Goal: Task Accomplishment & Management: Use online tool/utility

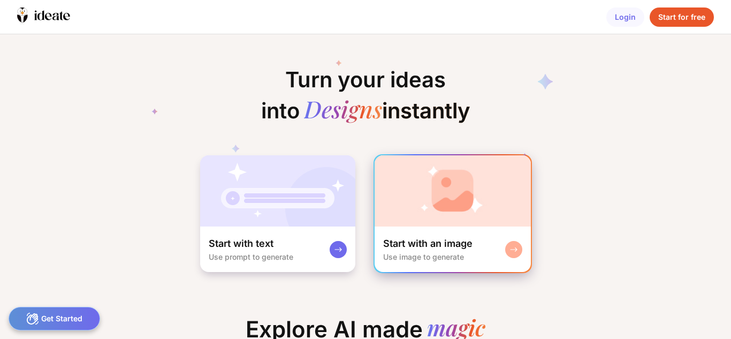
click at [441, 205] on img at bounding box center [452, 190] width 156 height 71
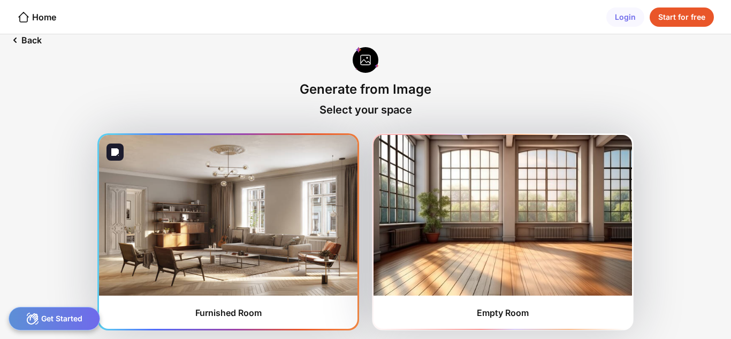
click at [215, 170] on img at bounding box center [228, 215] width 258 height 160
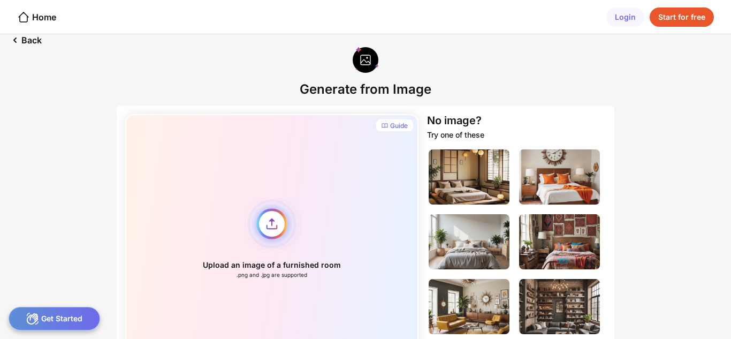
click at [278, 212] on div "Upload an image of a furnished room .png and .jpg are supported" at bounding box center [271, 238] width 293 height 248
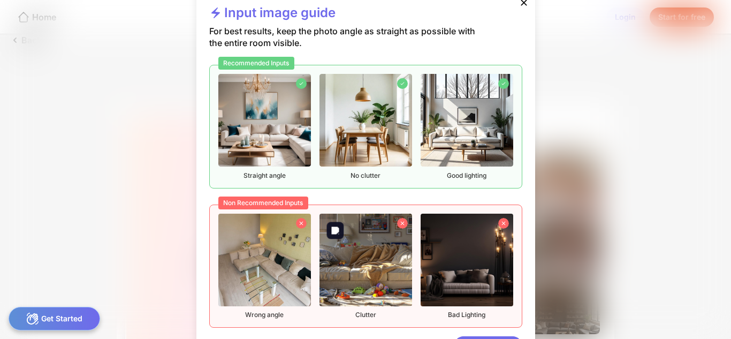
scroll to position [38, 0]
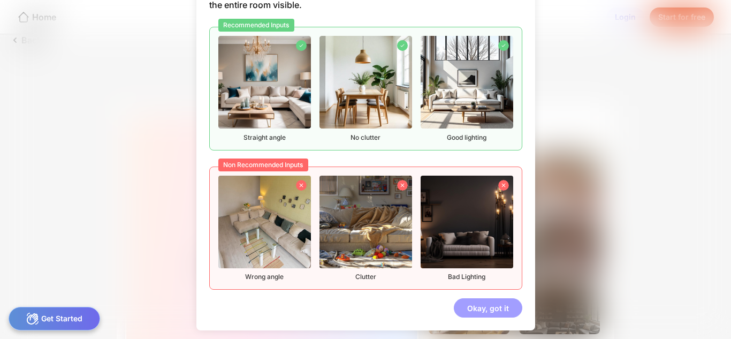
click at [492, 302] on div "Okay, got it" at bounding box center [488, 307] width 68 height 19
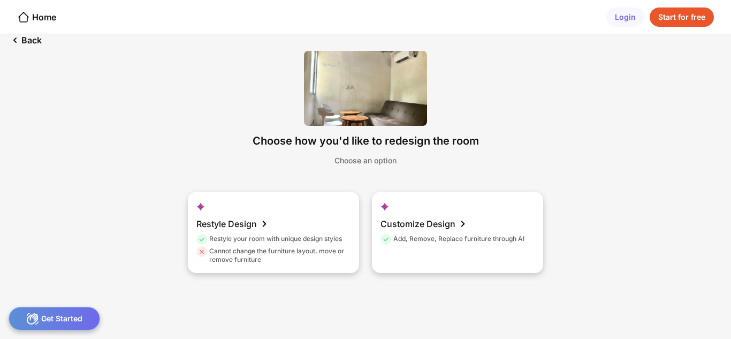
scroll to position [0, 0]
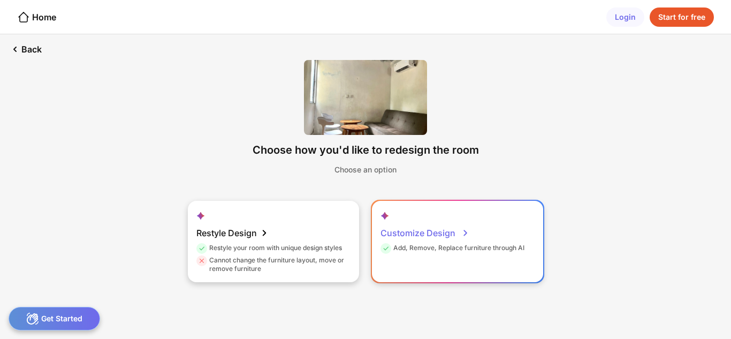
click at [416, 221] on div "Customize Design Add, Remove, Replace furniture through AI" at bounding box center [457, 241] width 171 height 81
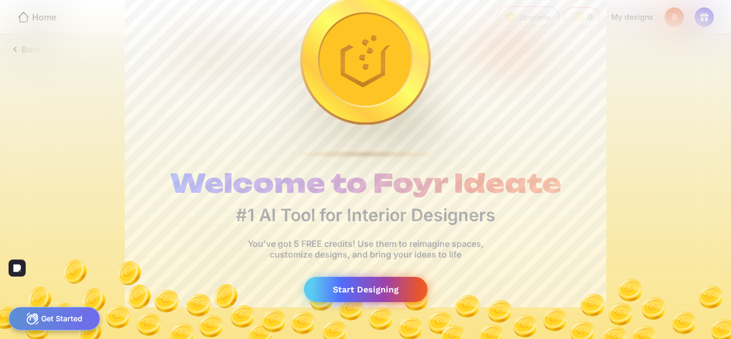
click at [372, 285] on div "Start Designing" at bounding box center [366, 289] width 124 height 25
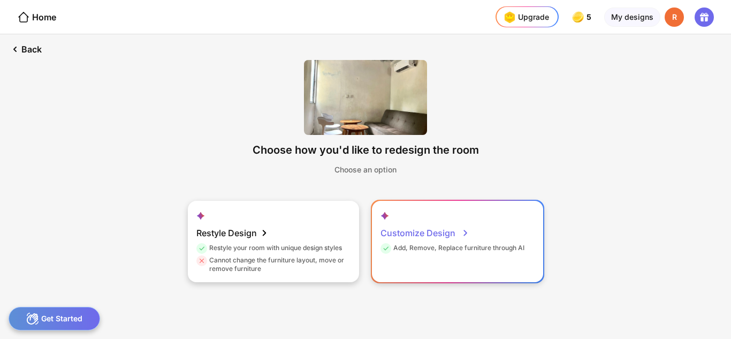
click at [419, 218] on div "Customize Design Add, Remove, Replace furniture through AI" at bounding box center [457, 241] width 171 height 81
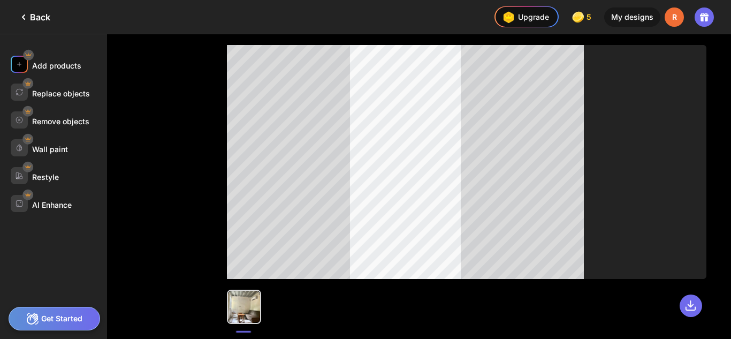
click at [53, 71] on div "Add products" at bounding box center [59, 64] width 96 height 17
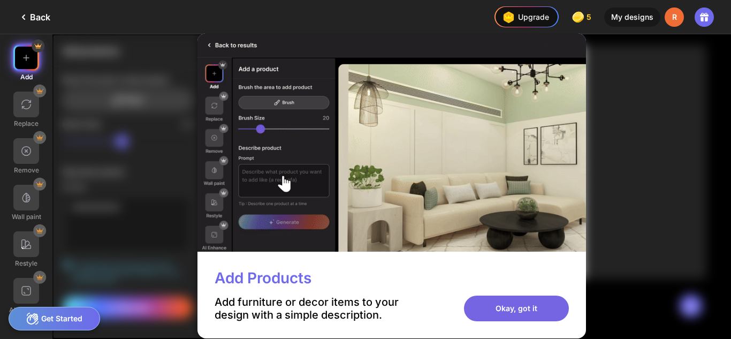
drag, startPoint x: 524, startPoint y: 313, endPoint x: 523, endPoint y: 321, distance: 7.5
click at [526, 322] on div "Add Products Add furniture or decor items to your design with a simple descript…" at bounding box center [391, 294] width 388 height 87
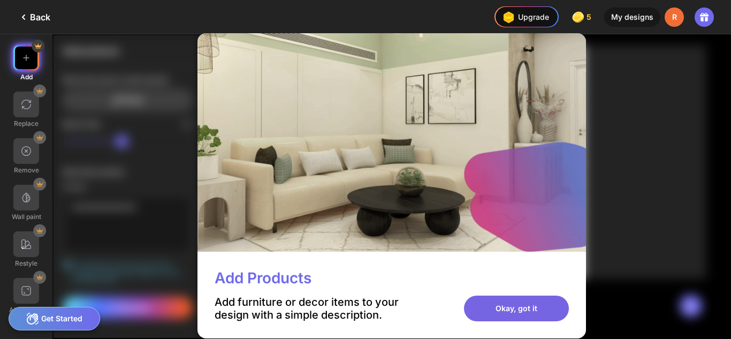
click at [520, 303] on div "Okay, got it" at bounding box center [516, 308] width 105 height 26
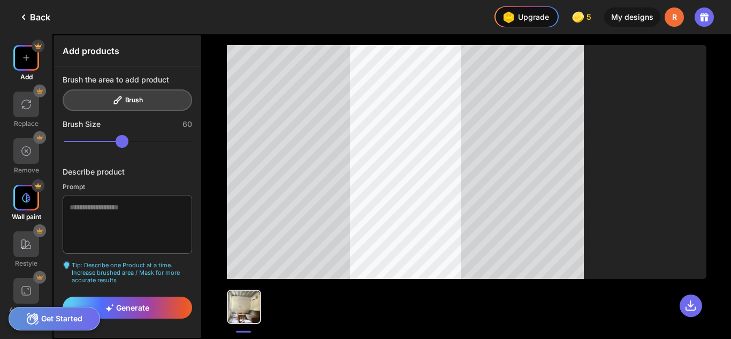
click at [27, 201] on img at bounding box center [26, 197] width 11 height 11
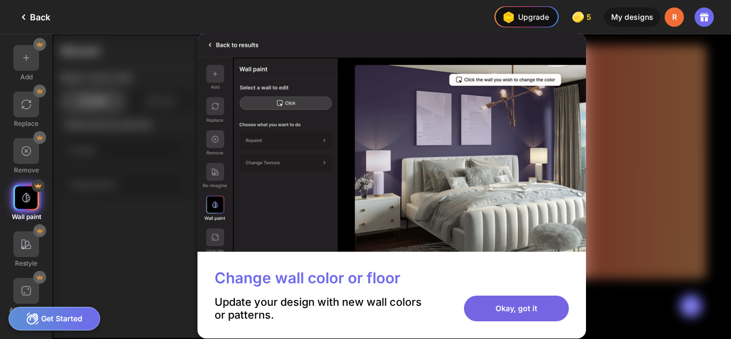
click at [535, 312] on div "Okay, got it" at bounding box center [516, 308] width 105 height 26
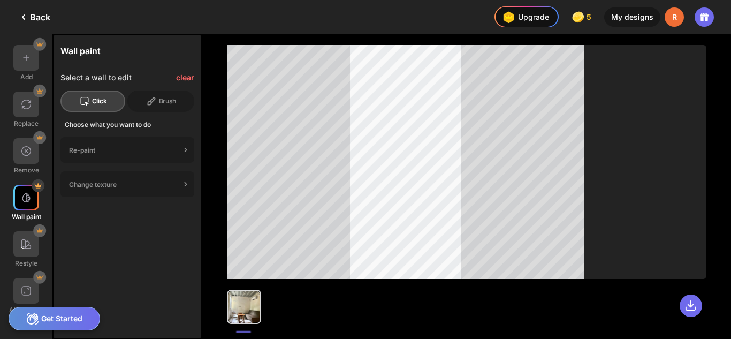
click at [167, 151] on div "Re-paint" at bounding box center [124, 150] width 111 height 8
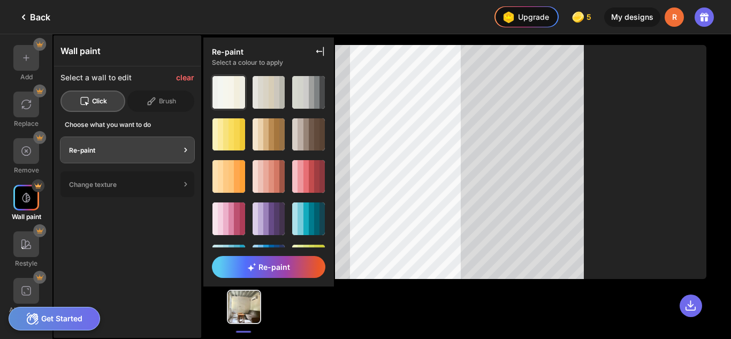
click at [231, 95] on div at bounding box center [230, 92] width 5 height 33
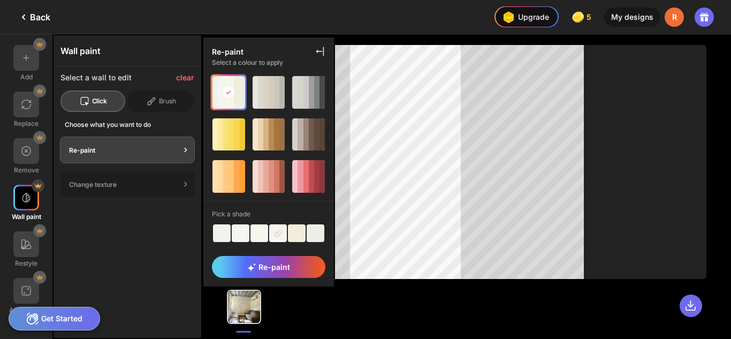
click at [233, 229] on div at bounding box center [241, 233] width 18 height 18
click at [263, 267] on span "Re-paint" at bounding box center [268, 266] width 43 height 9
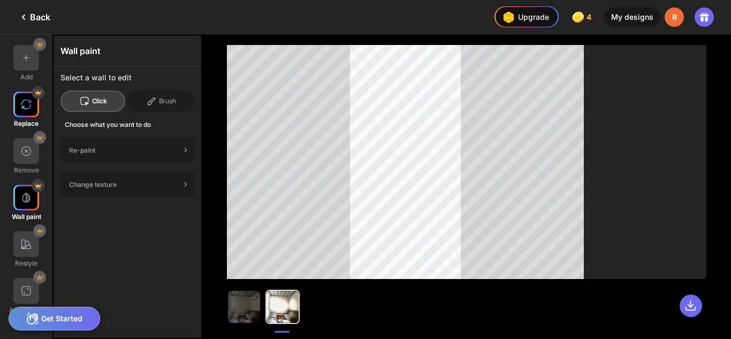
click at [26, 106] on img at bounding box center [26, 104] width 11 height 11
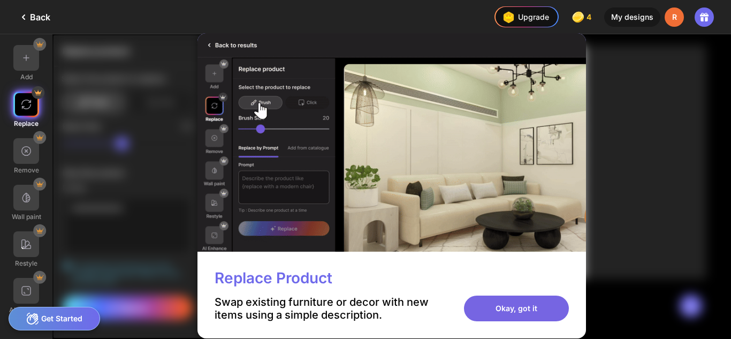
click at [535, 303] on div "Okay, got it" at bounding box center [516, 308] width 105 height 26
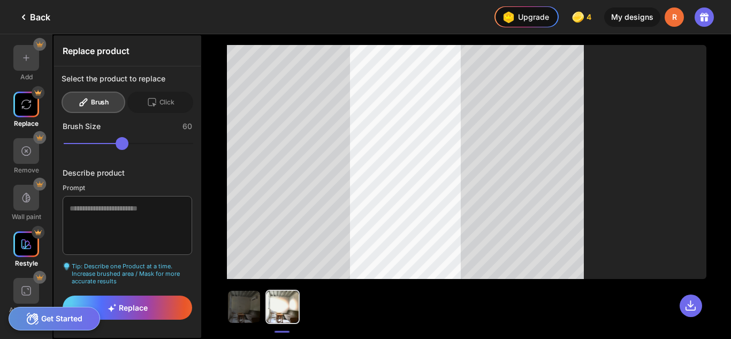
click at [26, 253] on div at bounding box center [26, 244] width 26 height 26
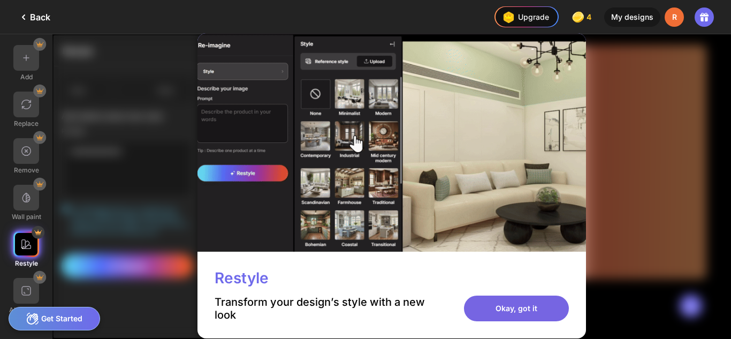
click at [525, 308] on div "Okay, got it" at bounding box center [516, 308] width 105 height 26
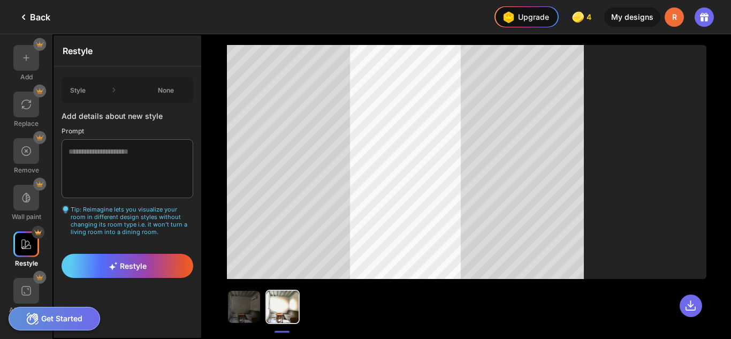
click at [43, 317] on div "Get Started" at bounding box center [54, 318] width 91 height 24
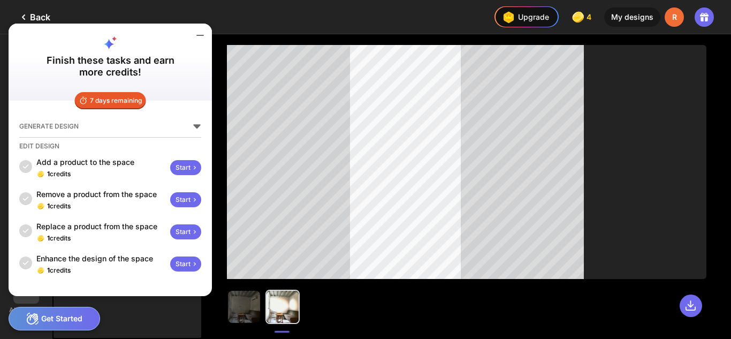
click at [199, 34] on icon at bounding box center [200, 35] width 13 height 13
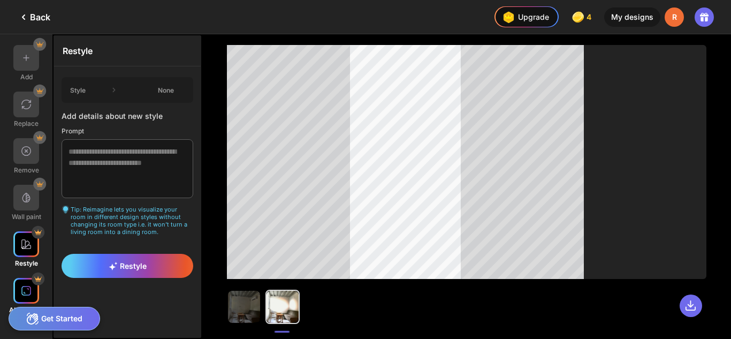
click at [35, 288] on div at bounding box center [26, 291] width 26 height 26
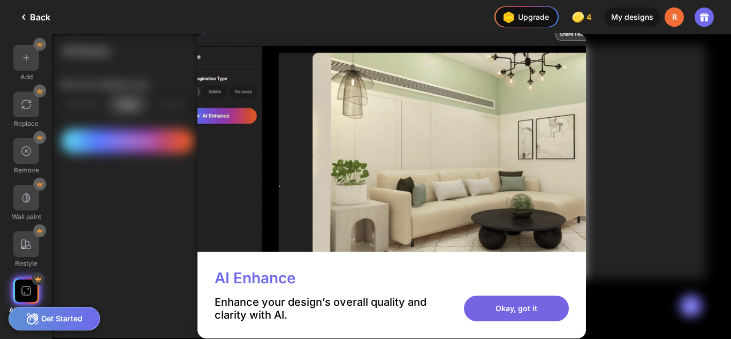
click at [541, 304] on div "Okay, got it" at bounding box center [516, 308] width 105 height 26
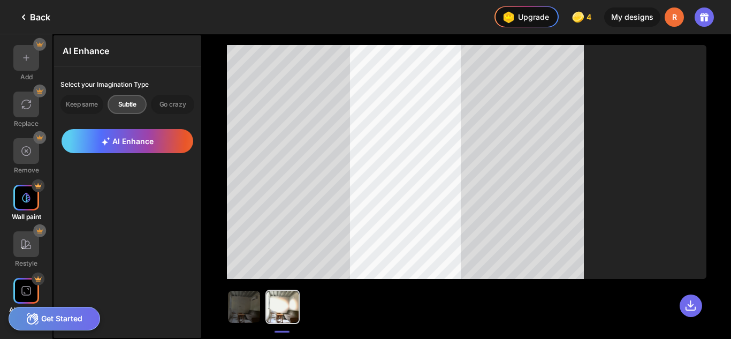
click at [28, 189] on div at bounding box center [26, 198] width 26 height 26
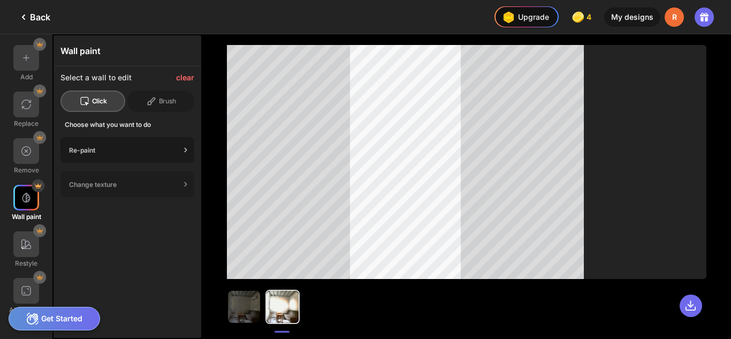
click at [111, 142] on div "Re-paint" at bounding box center [127, 150] width 134 height 26
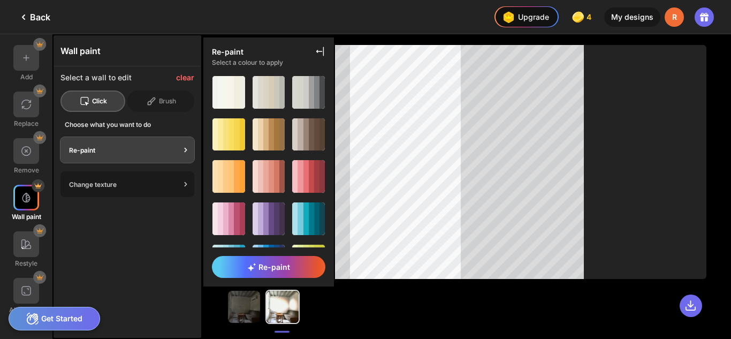
click at [160, 179] on div "Change texture" at bounding box center [127, 184] width 134 height 26
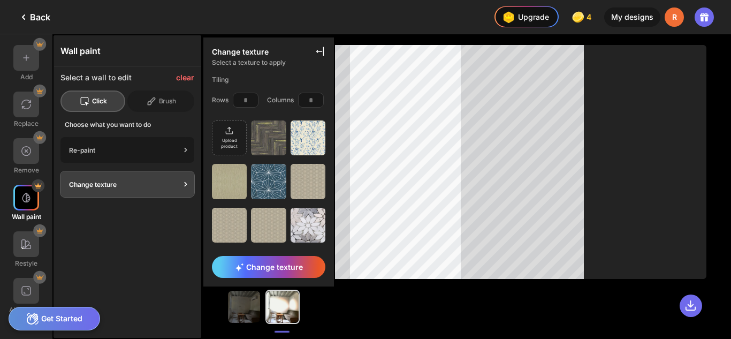
click at [157, 147] on div "Re-paint" at bounding box center [124, 150] width 111 height 8
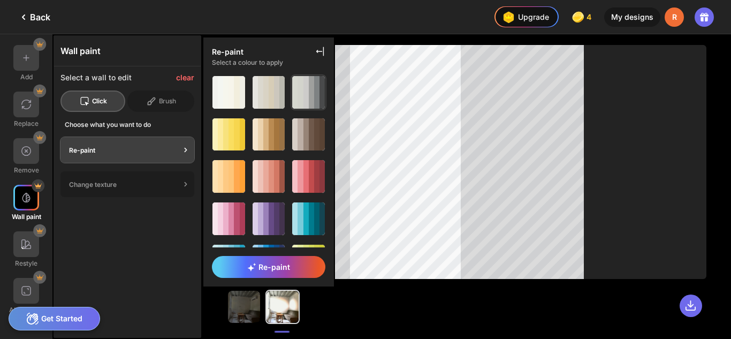
click at [298, 93] on div at bounding box center [299, 92] width 5 height 33
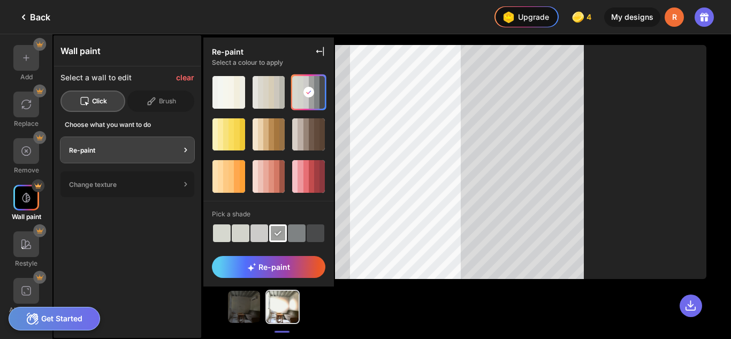
click at [298, 231] on div at bounding box center [297, 233] width 18 height 18
click at [309, 235] on div at bounding box center [315, 233] width 18 height 18
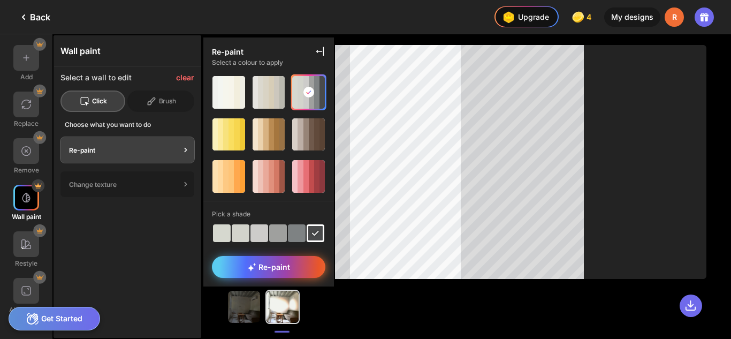
click at [295, 261] on div "Re-paint" at bounding box center [268, 267] width 113 height 22
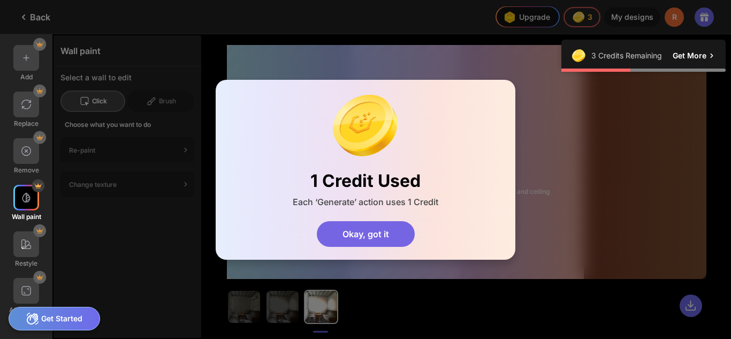
click at [342, 227] on div "Okay, got it" at bounding box center [366, 234] width 98 height 26
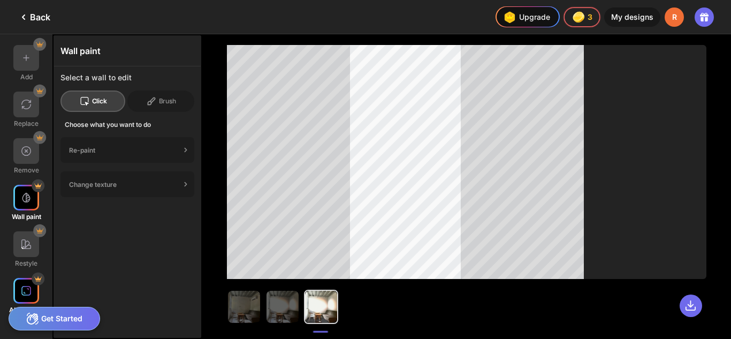
click at [17, 294] on div at bounding box center [26, 291] width 26 height 26
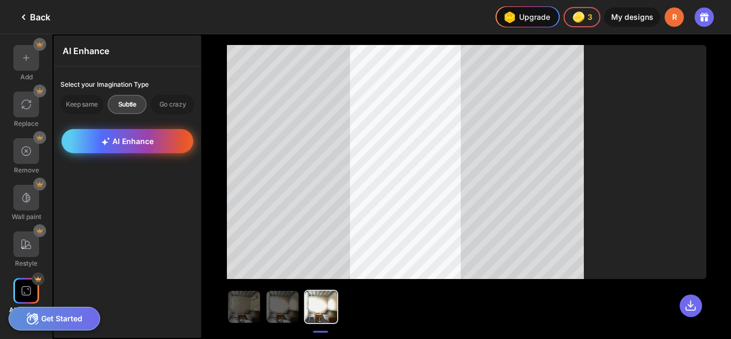
click at [139, 136] on div "AI Enhance" at bounding box center [128, 141] width 132 height 24
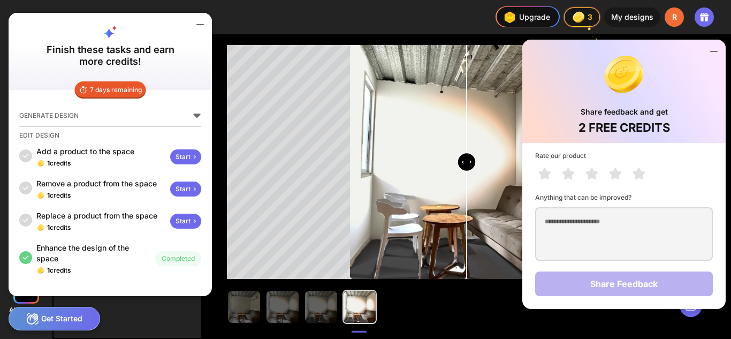
click at [706, 55] on div at bounding box center [713, 51] width 21 height 21
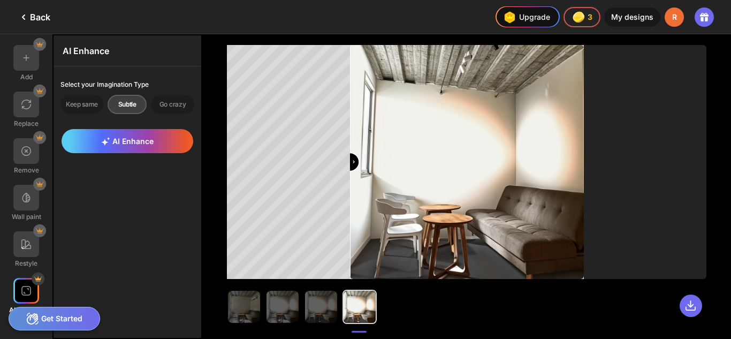
drag, startPoint x: 472, startPoint y: 161, endPoint x: 224, endPoint y: 175, distance: 248.0
type input "*"
click at [351, 175] on input "range" at bounding box center [467, 163] width 232 height 234
click at [30, 63] on img at bounding box center [26, 57] width 11 height 11
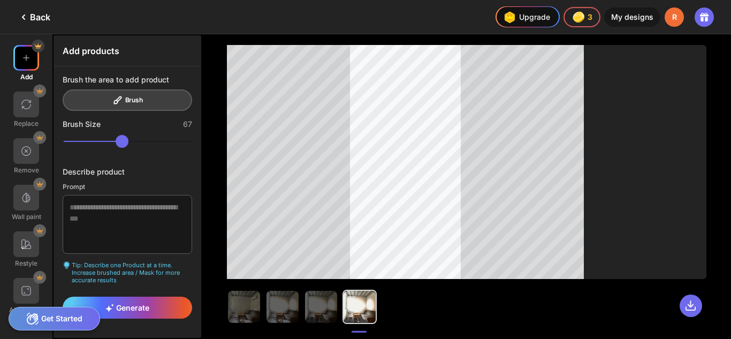
type input "**"
click at [144, 141] on input "range" at bounding box center [128, 141] width 129 height 13
click at [146, 210] on textarea at bounding box center [127, 224] width 129 height 59
paste textarea "**********"
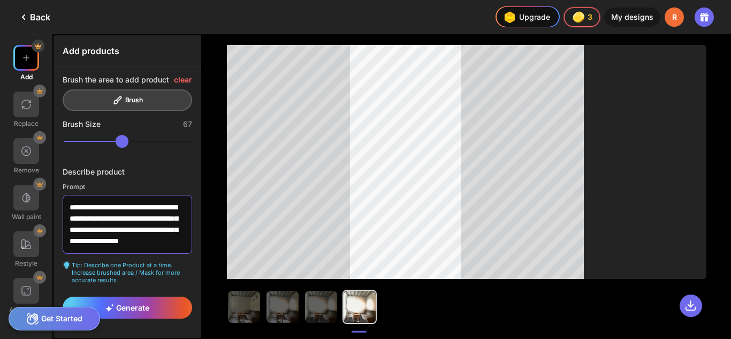
scroll to position [4, 0]
click at [153, 321] on div "**********" at bounding box center [127, 196] width 147 height 260
click at [159, 303] on div "Generate" at bounding box center [127, 307] width 129 height 22
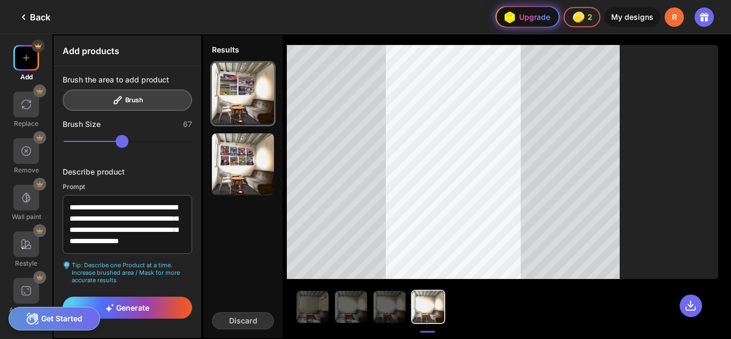
click at [547, 13] on div "Upgrade" at bounding box center [525, 17] width 49 height 17
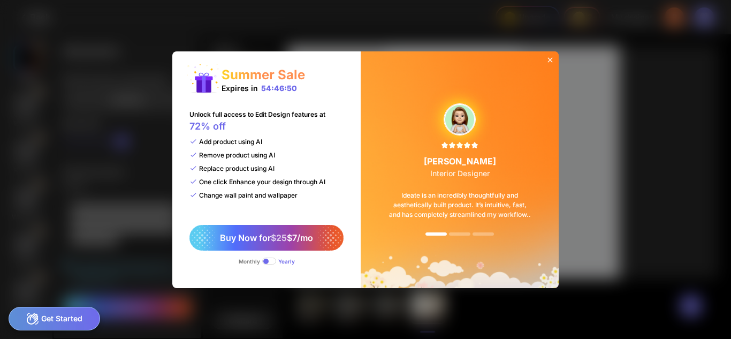
click at [271, 258] on span at bounding box center [269, 260] width 14 height 7
click at [553, 61] on icon at bounding box center [550, 60] width 9 height 9
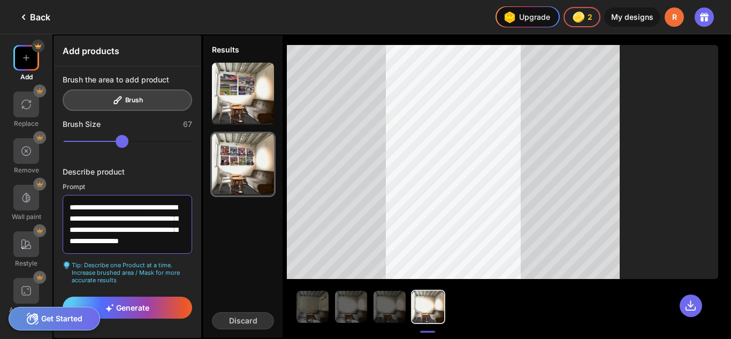
click at [100, 213] on textarea "**********" at bounding box center [127, 224] width 129 height 59
click at [116, 228] on textarea "**********" at bounding box center [127, 224] width 129 height 59
click at [115, 228] on textarea "**********" at bounding box center [127, 224] width 129 height 59
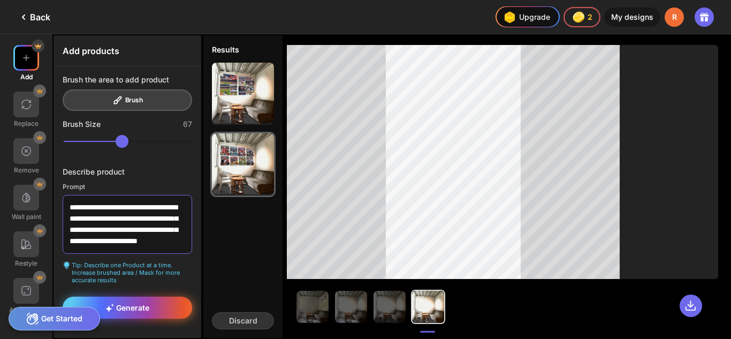
type textarea "**********"
click at [165, 312] on div "Generate" at bounding box center [127, 307] width 129 height 22
click at [151, 301] on div "Generate" at bounding box center [127, 307] width 129 height 22
